Goal: Task Accomplishment & Management: Manage account settings

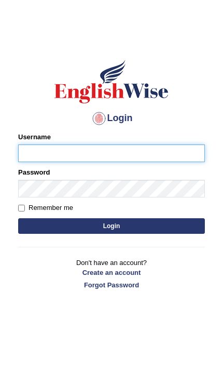
type input "Chirag6679"
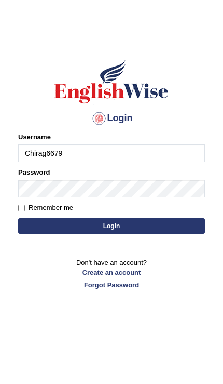
click at [112, 225] on button "Login" at bounding box center [111, 226] width 187 height 16
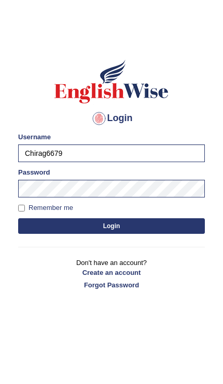
click at [62, 208] on label "Remember me" at bounding box center [45, 207] width 55 height 10
click at [25, 208] on input "Remember me" at bounding box center [21, 207] width 7 height 7
checkbox input "true"
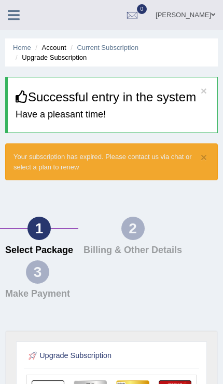
click at [185, 6] on link "Chirag Patel" at bounding box center [185, 13] width 75 height 27
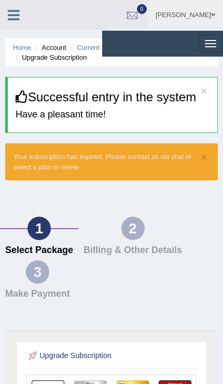
click at [211, 40] on span "button" at bounding box center [210, 40] width 11 height 1
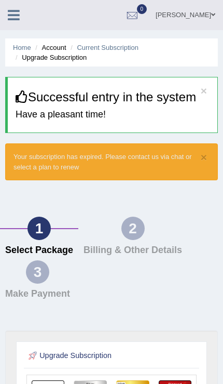
click at [21, 16] on link at bounding box center [14, 14] width 28 height 16
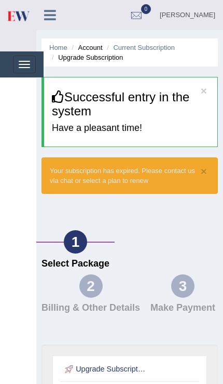
click at [26, 67] on span "button" at bounding box center [24, 67] width 11 height 1
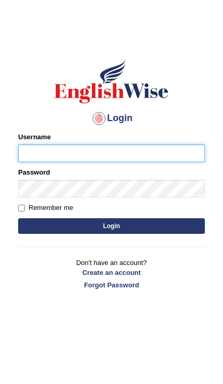
type input "Chirag6679"
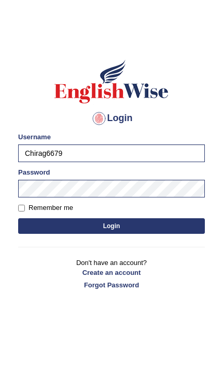
click at [37, 229] on button "Login" at bounding box center [111, 226] width 187 height 16
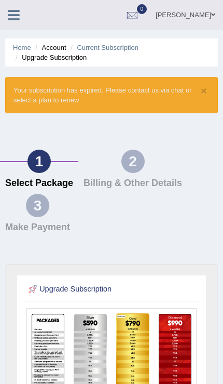
click at [205, 18] on link "[PERSON_NAME]" at bounding box center [185, 13] width 75 height 27
